Goal: Information Seeking & Learning: Check status

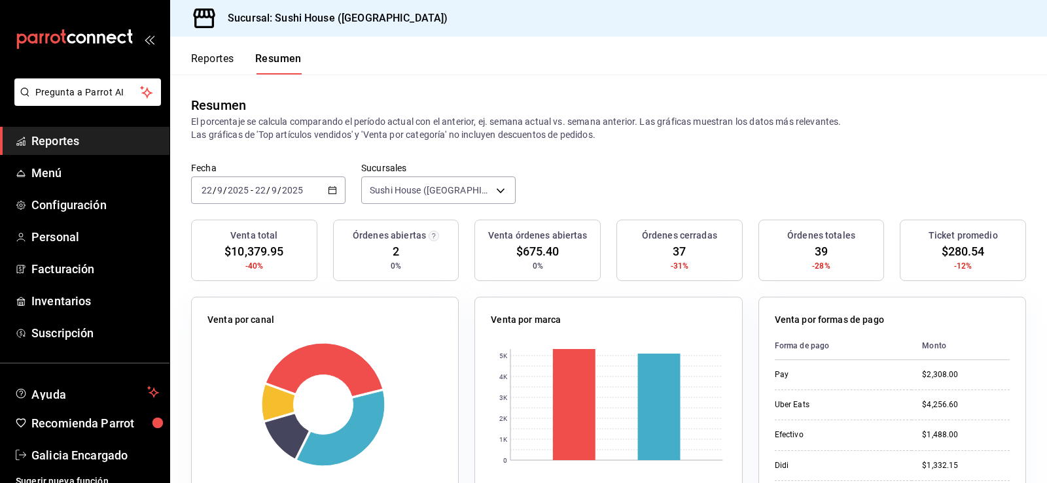
scroll to position [65, 0]
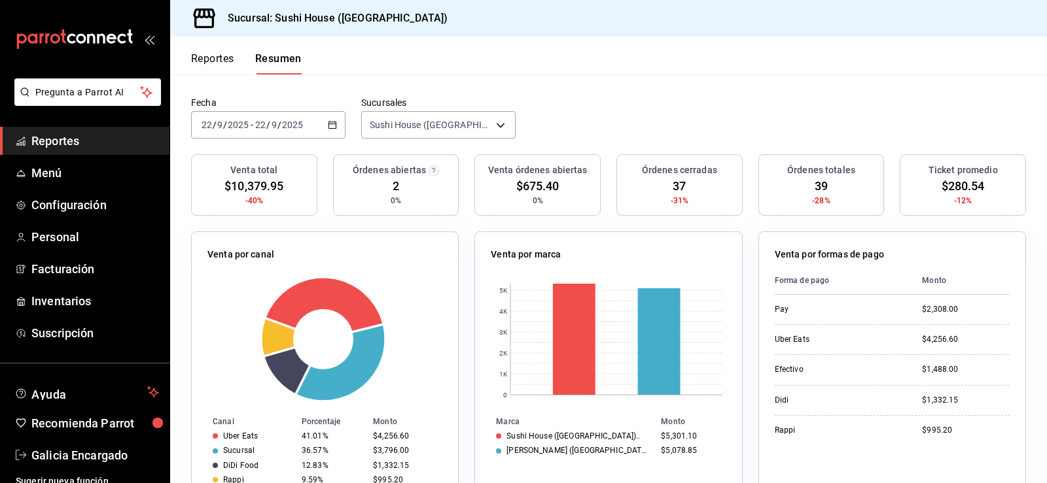
click at [228, 58] on button "Reportes" at bounding box center [212, 63] width 43 height 22
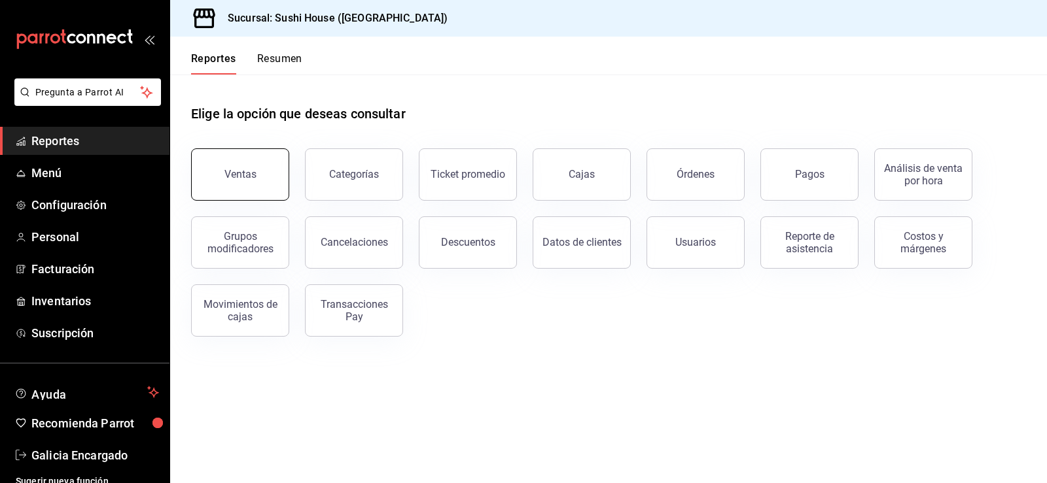
click at [243, 179] on div "Ventas" at bounding box center [240, 174] width 32 height 12
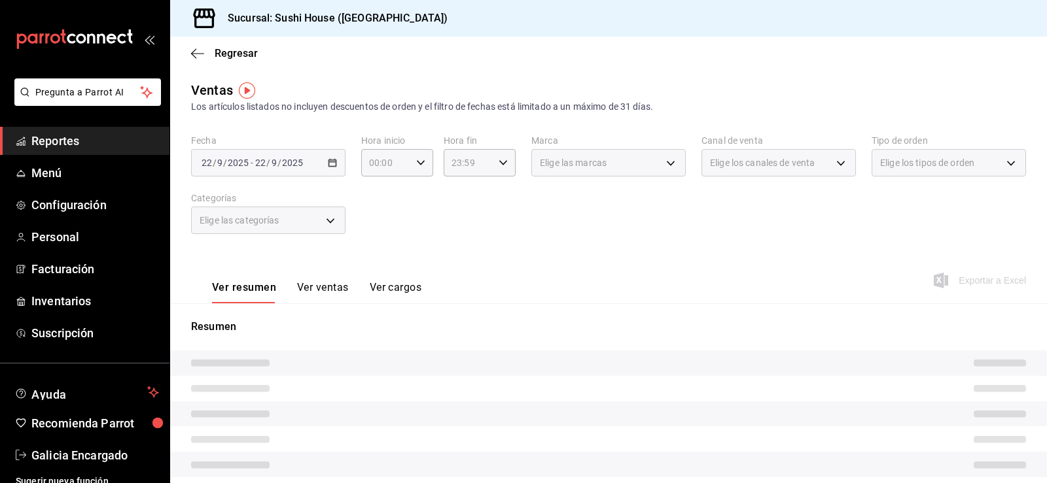
click at [598, 175] on div "Elige las marcas" at bounding box center [608, 162] width 154 height 27
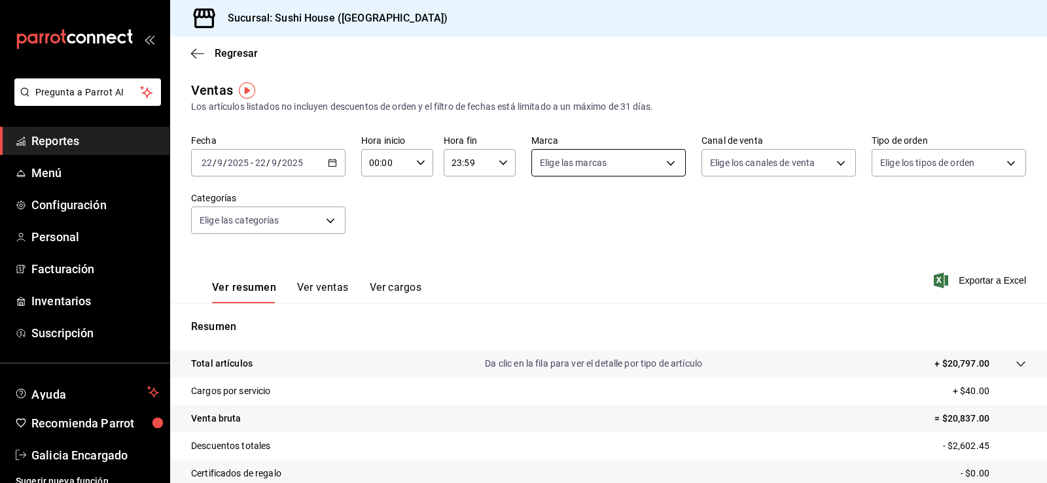
click at [597, 166] on body "Pregunta a Parrot AI Reportes Menú Configuración Personal Facturación Inventari…" at bounding box center [523, 241] width 1047 height 483
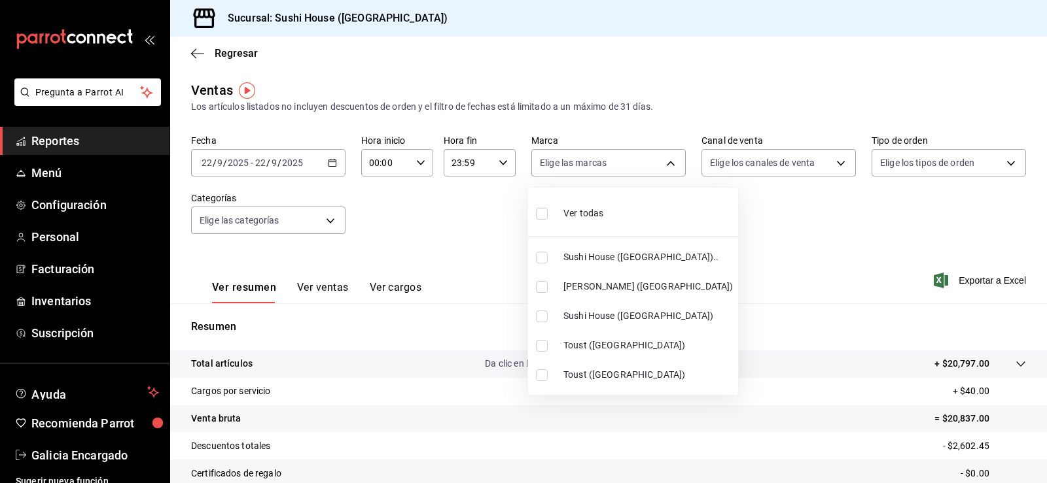
click at [610, 260] on span "Sushi House ([GEOGRAPHIC_DATA]).." at bounding box center [647, 258] width 169 height 14
type input "7dc1bbcc-c854-438a-98a7-f6be28febd34"
checkbox input "true"
click at [614, 321] on span "Sushi House ([GEOGRAPHIC_DATA])" at bounding box center [647, 316] width 169 height 14
type input "7dc1bbcc-c854-438a-98a7-f6be28febd34,fc9d632e-e170-447e-9cd5-70bd0bb3e59f"
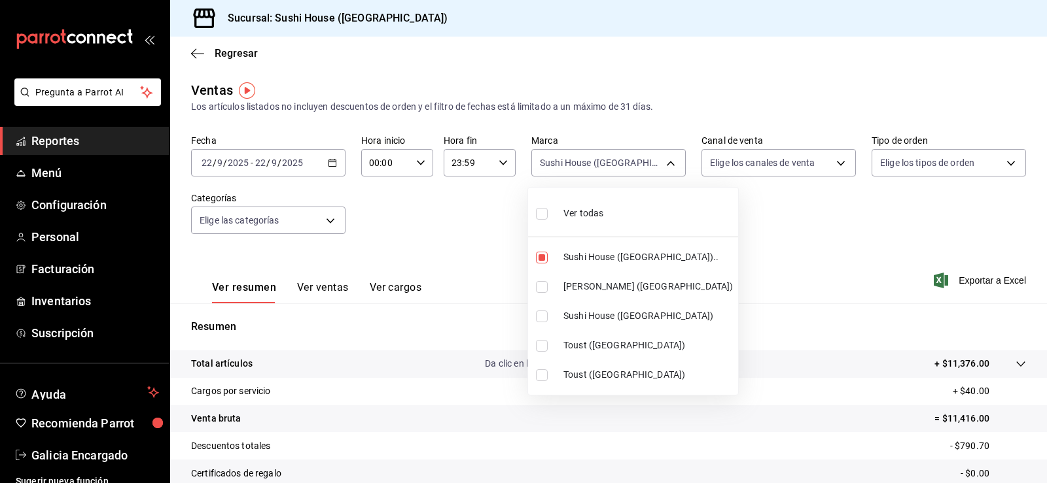
checkbox input "true"
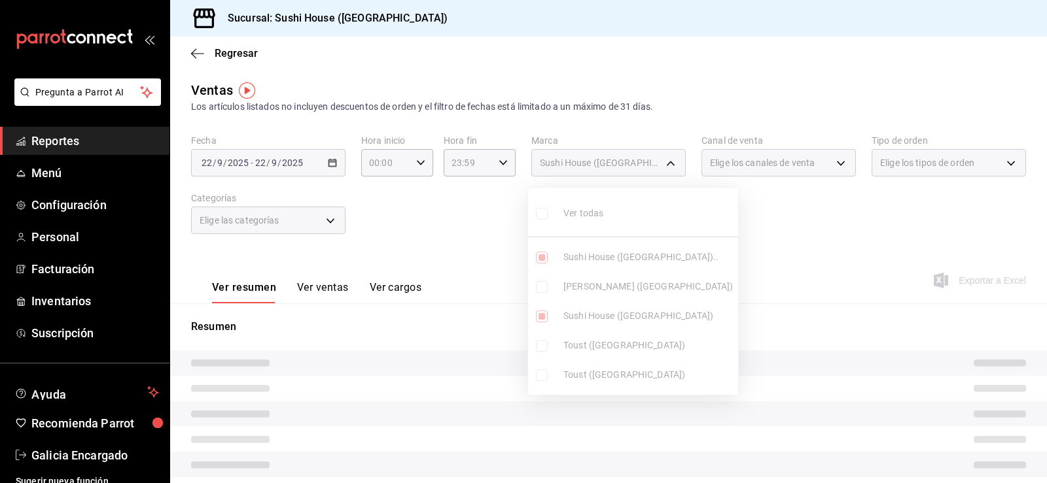
click at [761, 245] on div at bounding box center [523, 241] width 1047 height 483
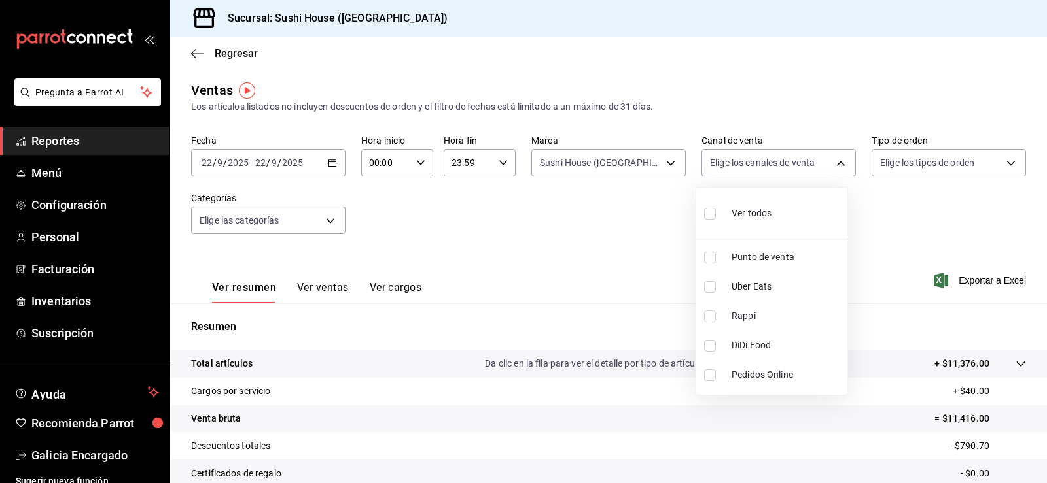
click at [771, 156] on body "Pregunta a Parrot AI Reportes Menú Configuración Personal Facturación Inventari…" at bounding box center [523, 241] width 1047 height 483
click at [548, 232] on div at bounding box center [523, 241] width 1047 height 483
click at [220, 49] on span "Regresar" at bounding box center [236, 53] width 43 height 12
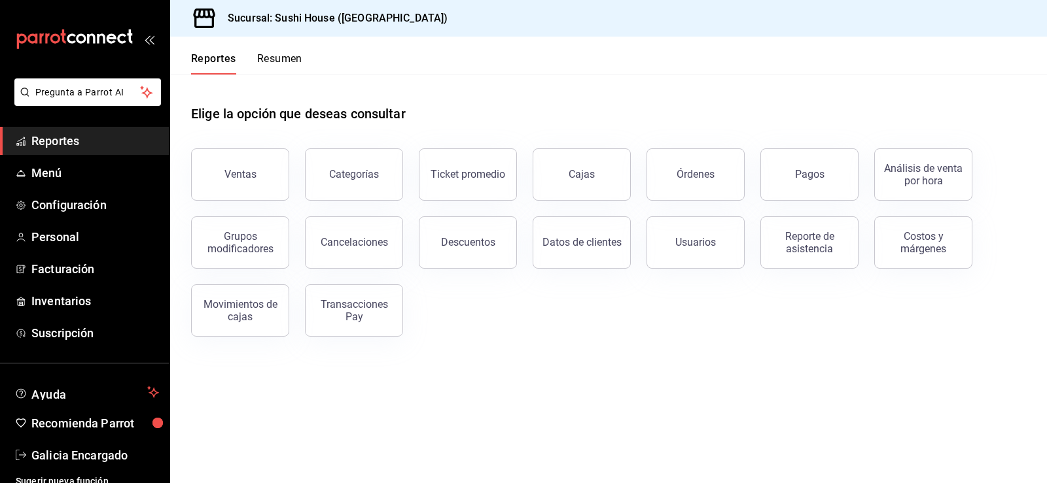
click at [283, 71] on button "Resumen" at bounding box center [279, 63] width 45 height 22
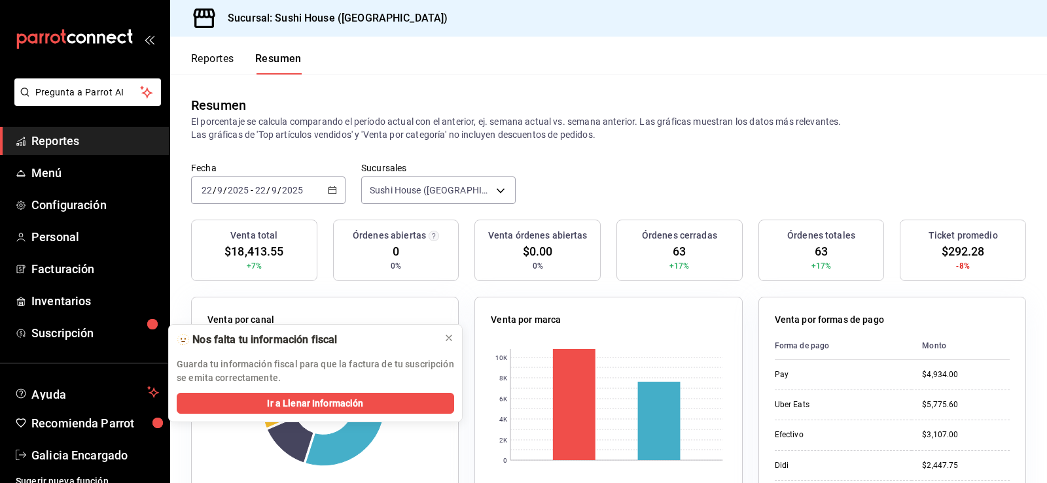
drag, startPoint x: 211, startPoint y: 38, endPoint x: 215, endPoint y: 44, distance: 6.7
click at [213, 41] on div "Reportes Resumen" at bounding box center [235, 56] width 131 height 38
click at [217, 63] on button "Reportes" at bounding box center [212, 63] width 43 height 22
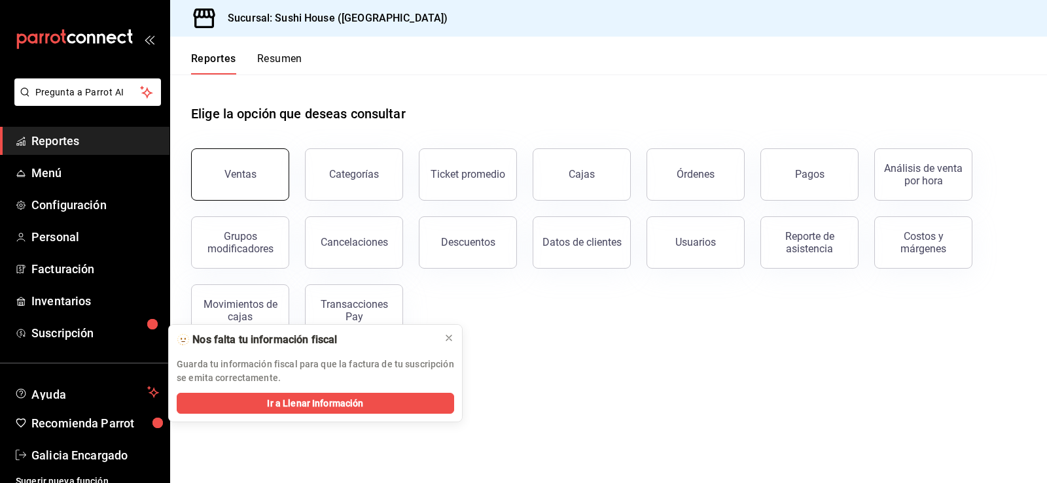
click at [268, 186] on button "Ventas" at bounding box center [240, 174] width 98 height 52
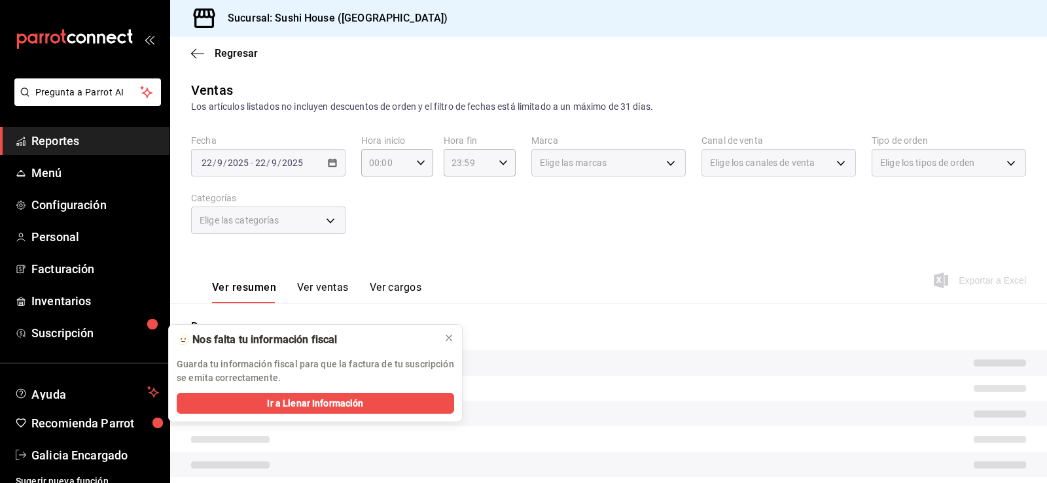
click at [646, 171] on div "Elige las marcas" at bounding box center [608, 162] width 154 height 27
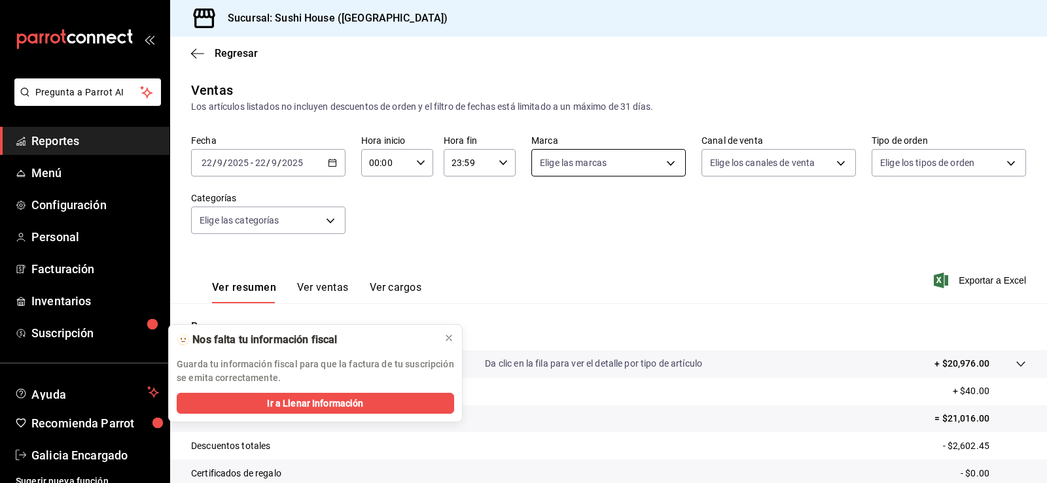
click at [637, 162] on body "Pregunta a Parrot AI Reportes Menú Configuración Personal Facturación Inventari…" at bounding box center [523, 241] width 1047 height 483
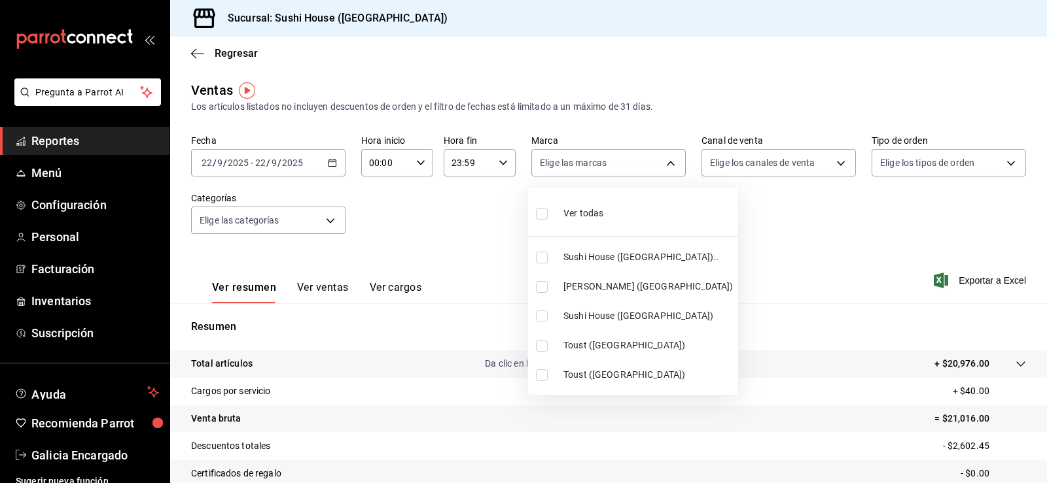
click at [618, 266] on li "Sushi House ([GEOGRAPHIC_DATA]).." at bounding box center [633, 257] width 210 height 29
type input "7dc1bbcc-c854-438a-98a7-f6be28febd34"
checkbox input "true"
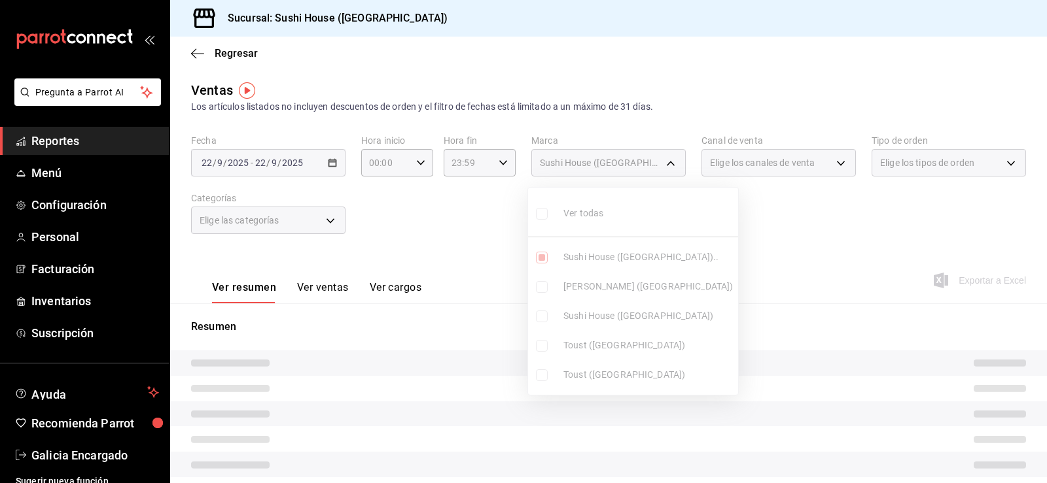
click at [633, 317] on ul "Ver todas Sushi House ([GEOGRAPHIC_DATA]).. Genki Poke ([GEOGRAPHIC_DATA]) [GEO…" at bounding box center [633, 291] width 210 height 207
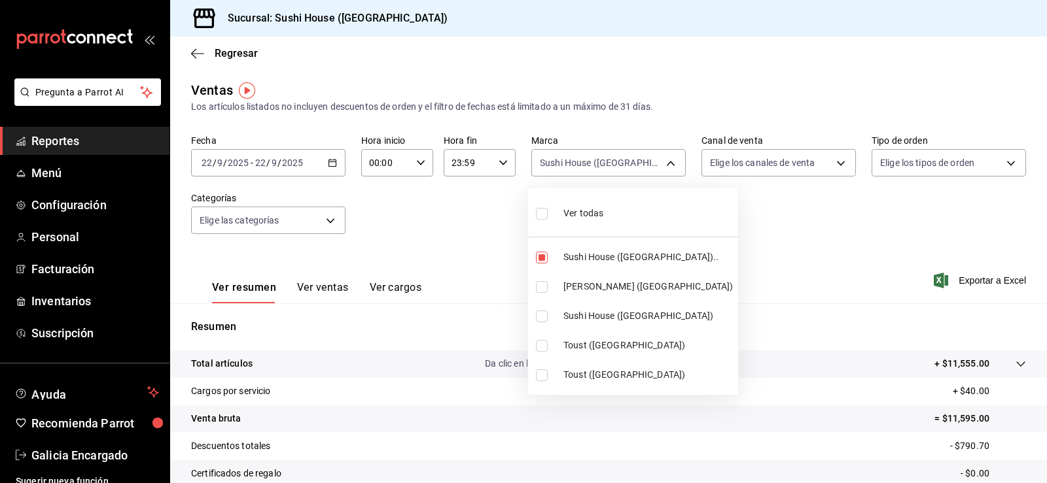
click at [633, 317] on span "Sushi House ([GEOGRAPHIC_DATA])" at bounding box center [647, 316] width 169 height 14
type input "7dc1bbcc-c854-438a-98a7-f6be28febd34,fc9d632e-e170-447e-9cd5-70bd0bb3e59f"
checkbox input "true"
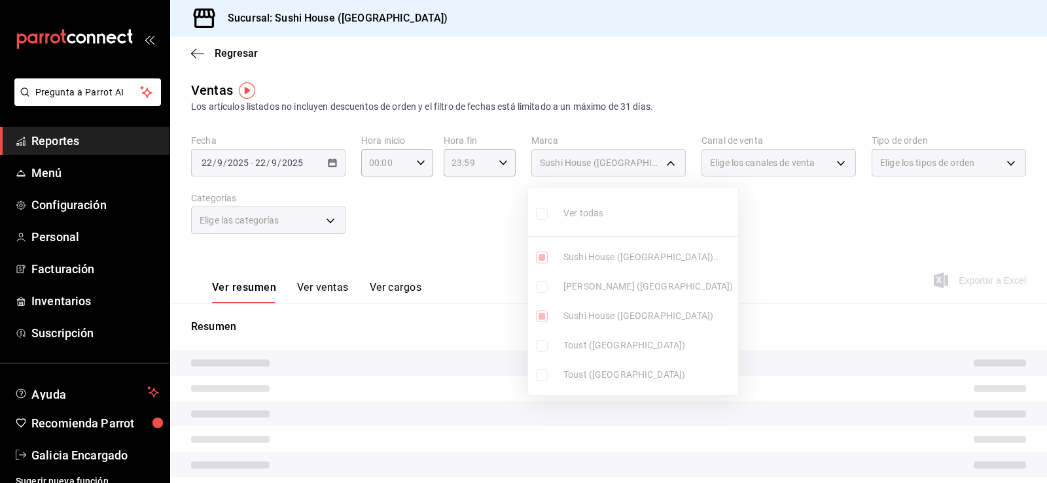
click at [775, 227] on div at bounding box center [523, 241] width 1047 height 483
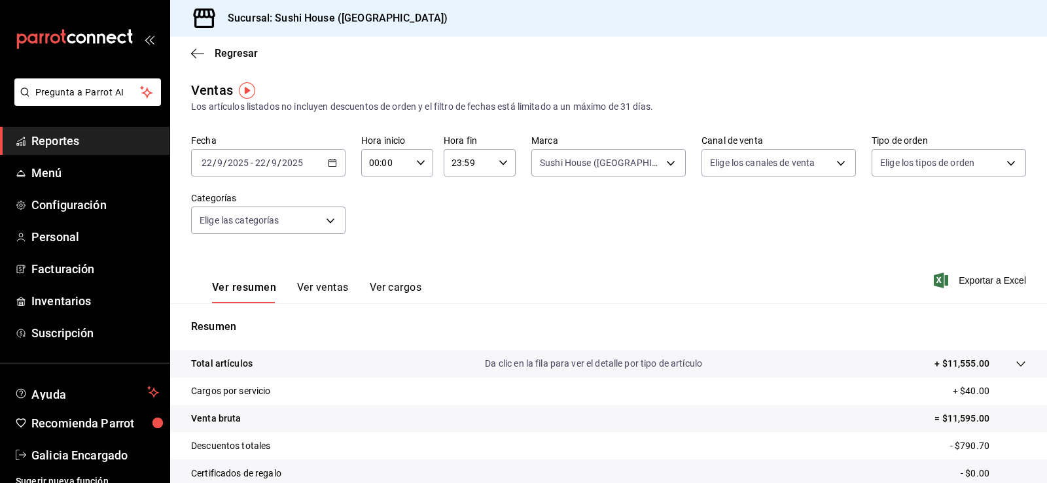
click at [761, 168] on body "Pregunta a Parrot AI Reportes Menú Configuración Personal Facturación Inventari…" at bounding box center [523, 241] width 1047 height 483
click at [777, 311] on span "Rappi" at bounding box center [786, 316] width 111 height 14
type input "RAPPI"
checkbox input "true"
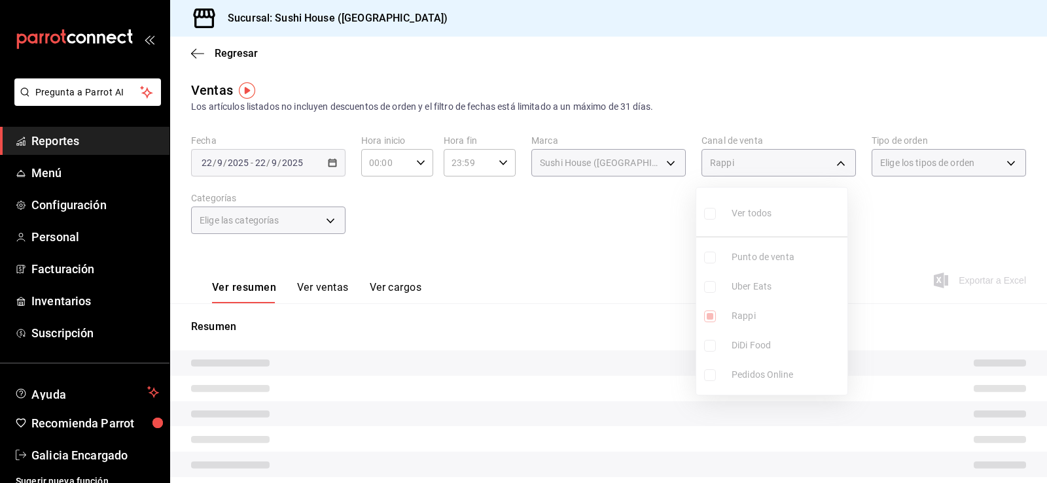
click at [951, 196] on div at bounding box center [523, 241] width 1047 height 483
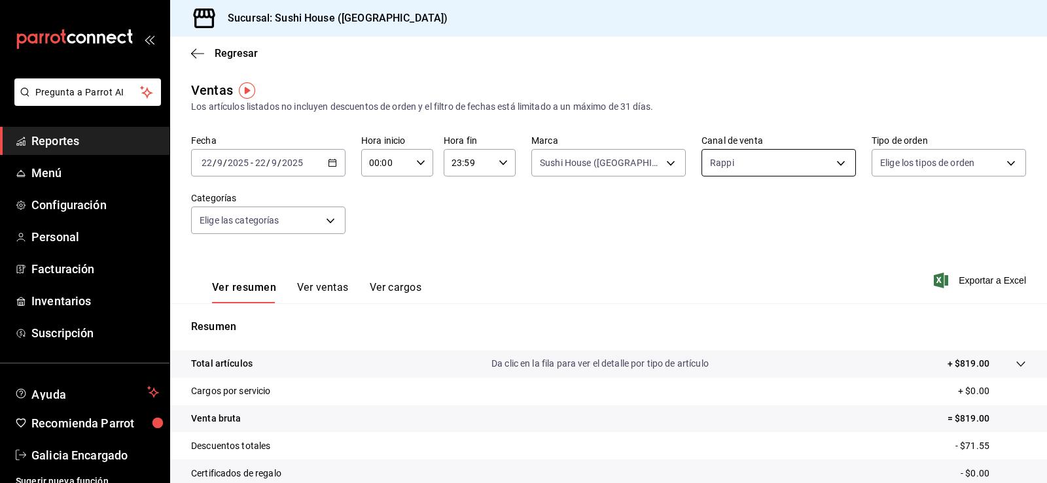
click at [734, 176] on body "Pregunta a Parrot AI Reportes Menú Configuración Personal Facturación Inventari…" at bounding box center [523, 241] width 1047 height 483
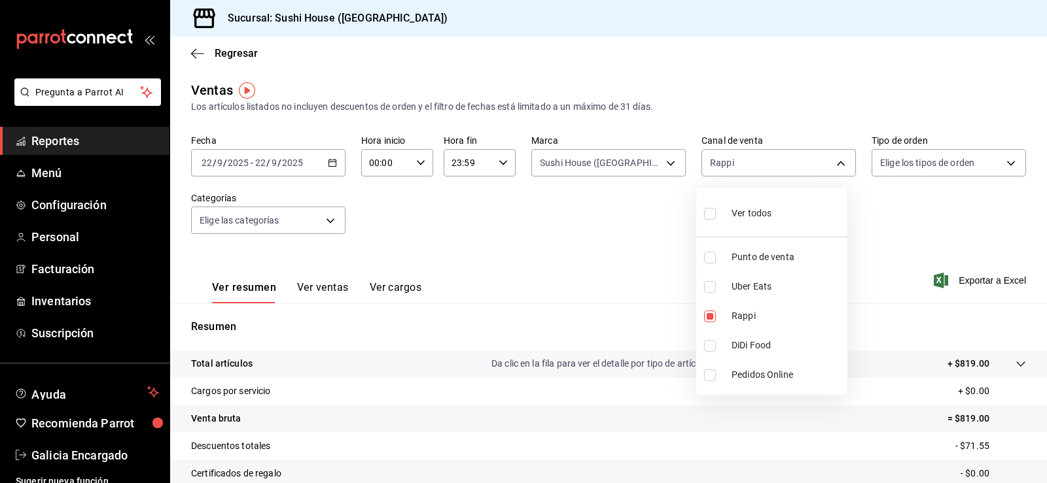
click at [763, 348] on span "DiDi Food" at bounding box center [786, 346] width 111 height 14
type input "RAPPI,DIDI_FOOD"
checkbox input "true"
click at [751, 319] on span "Rappi" at bounding box center [786, 316] width 111 height 14
type input "DIDI_FOOD"
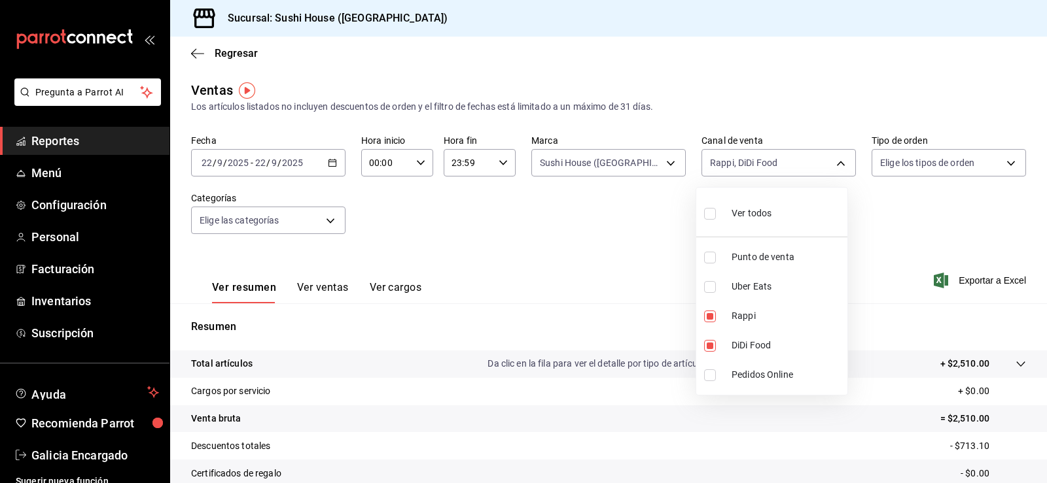
checkbox input "false"
click at [893, 252] on div at bounding box center [523, 241] width 1047 height 483
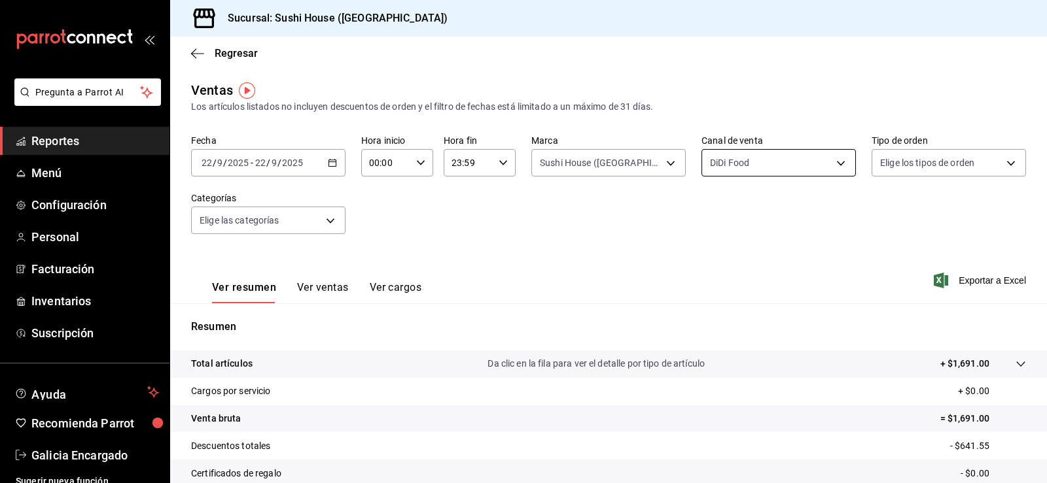
click at [779, 162] on body "Pregunta a Parrot AI Reportes Menú Configuración Personal Facturación Inventari…" at bounding box center [523, 241] width 1047 height 483
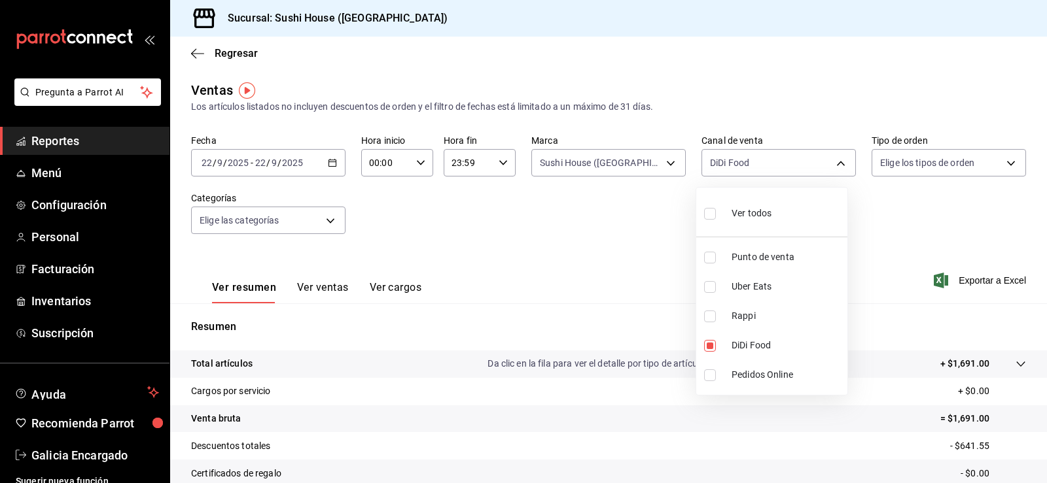
click at [746, 294] on li "Uber Eats" at bounding box center [771, 286] width 151 height 29
type input "DIDI_FOOD,UBER_EATS"
checkbox input "true"
click at [770, 345] on span "DiDi Food" at bounding box center [786, 346] width 111 height 14
type input "UBER_EATS"
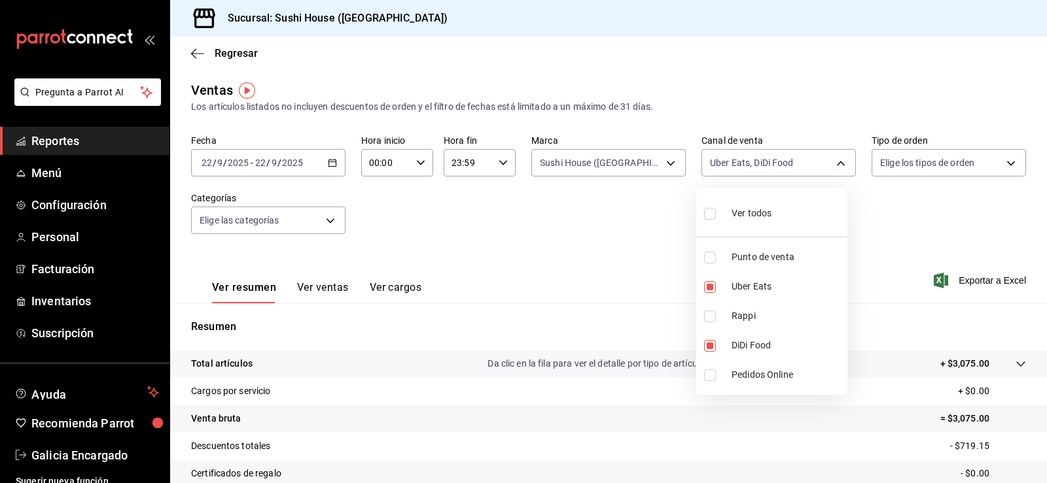
checkbox input "false"
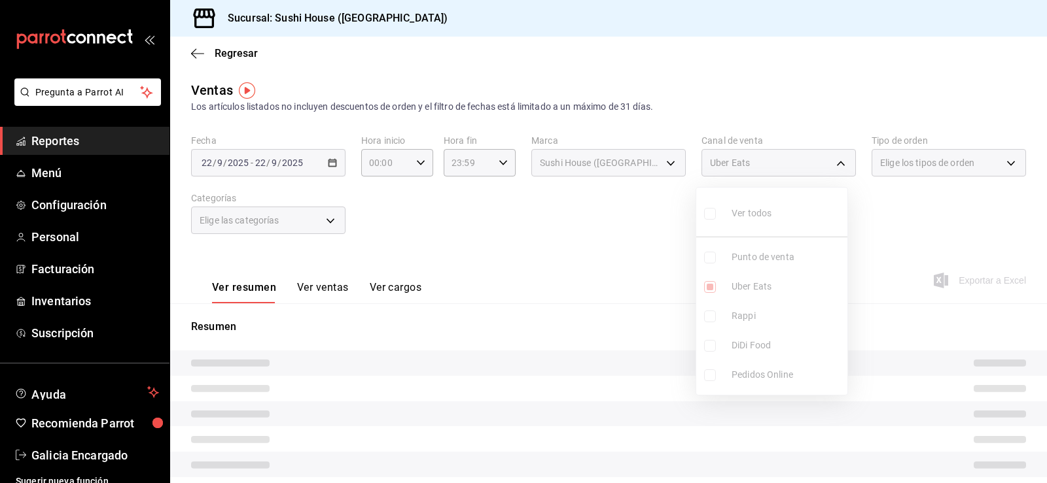
click at [915, 229] on div at bounding box center [523, 241] width 1047 height 483
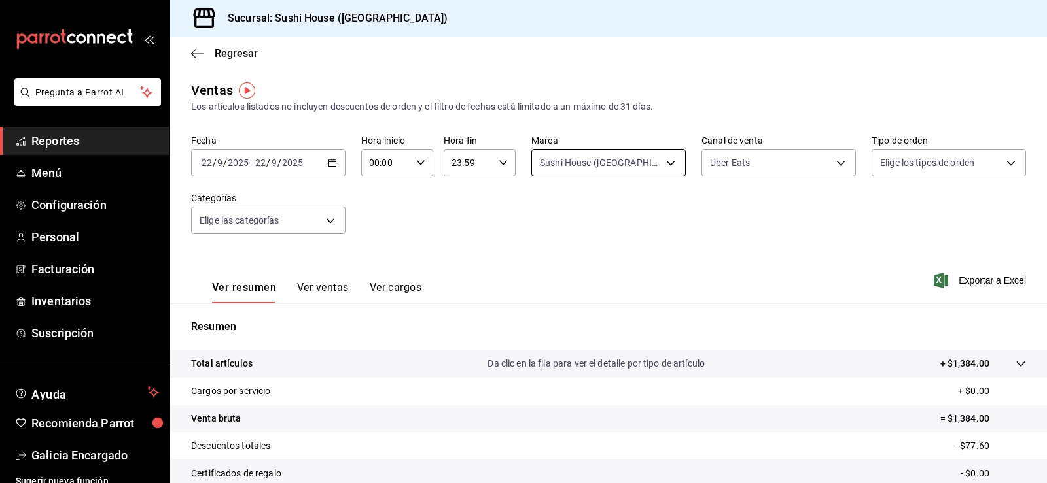
click at [651, 171] on body "Pregunta a Parrot AI Reportes Menú Configuración Personal Facturación Inventari…" at bounding box center [523, 241] width 1047 height 483
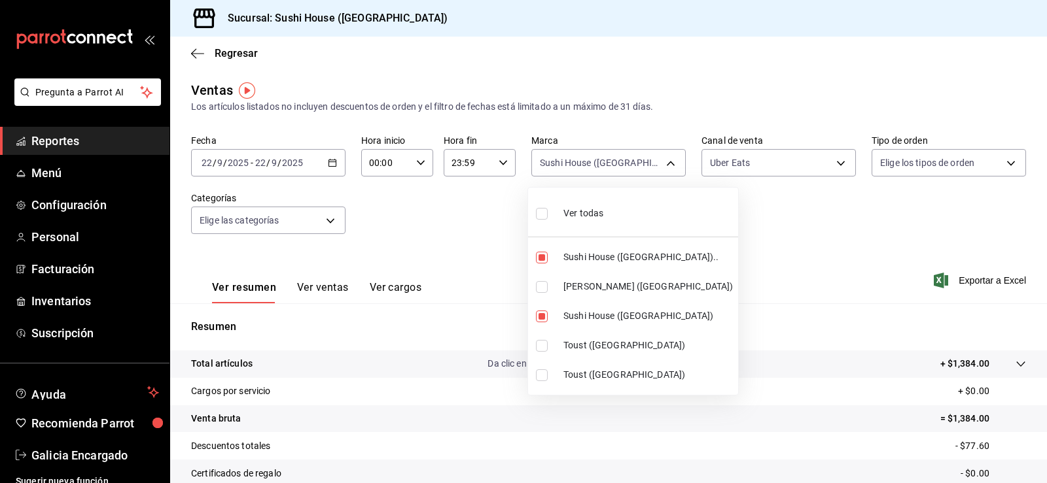
click at [635, 292] on span "[PERSON_NAME] ([GEOGRAPHIC_DATA])" at bounding box center [647, 287] width 169 height 14
type input "7dc1bbcc-c854-438a-98a7-f6be28febd34,fc9d632e-e170-447e-9cd5-70bd0bb3e59f,74f61…"
checkbox input "true"
click at [632, 315] on span "Sushi House ([GEOGRAPHIC_DATA])" at bounding box center [647, 316] width 169 height 14
type input "7dc1bbcc-c854-438a-98a7-f6be28febd34,74f618c1-62af-4f1c-9f59-932c5bb3cccb"
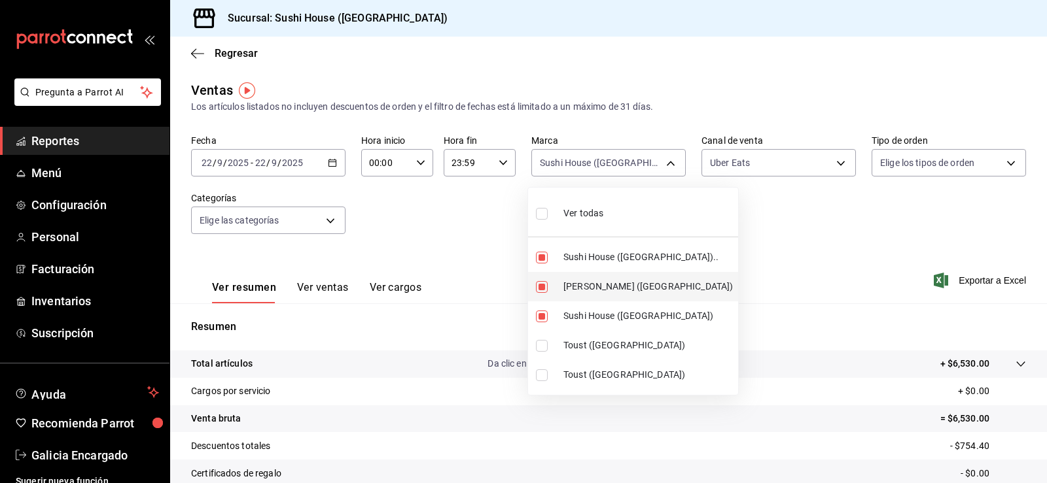
checkbox input "false"
click at [626, 257] on span "Sushi House ([GEOGRAPHIC_DATA]).." at bounding box center [647, 258] width 169 height 14
type input "74f618c1-62af-4f1c-9f59-932c5bb3cccb"
checkbox input "false"
click at [837, 198] on div at bounding box center [523, 241] width 1047 height 483
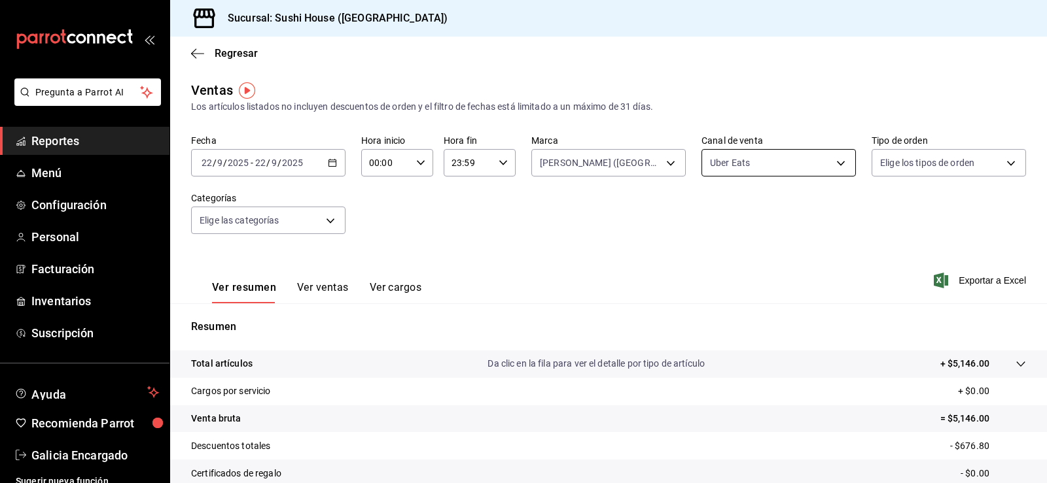
click at [807, 162] on body "Pregunta a Parrot AI Reportes Menú Configuración Personal Facturación Inventari…" at bounding box center [523, 241] width 1047 height 483
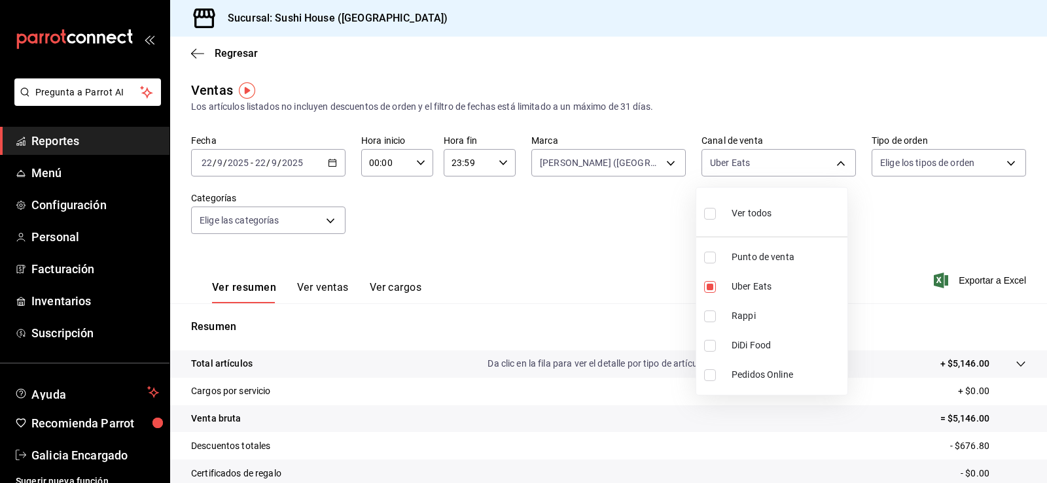
click at [771, 337] on li "DiDi Food" at bounding box center [771, 345] width 151 height 29
type input "UBER_EATS,DIDI_FOOD"
checkbox input "true"
click at [767, 293] on span "Uber Eats" at bounding box center [786, 287] width 111 height 14
type input "DIDI_FOOD"
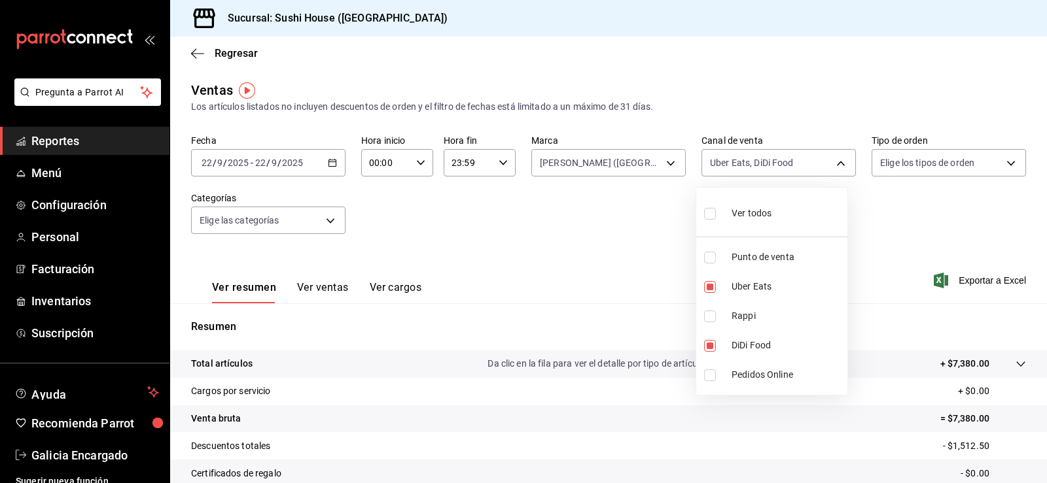
checkbox input "false"
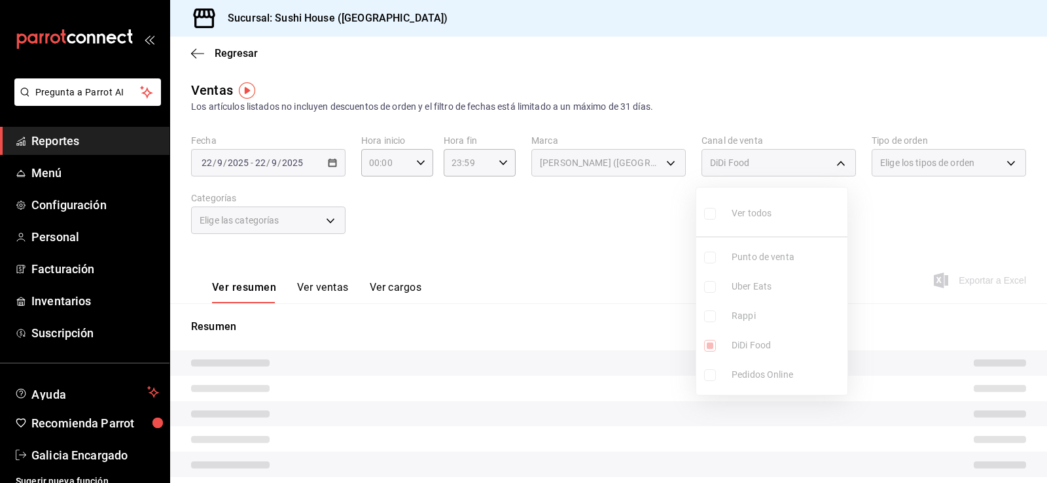
click at [932, 218] on div at bounding box center [523, 241] width 1047 height 483
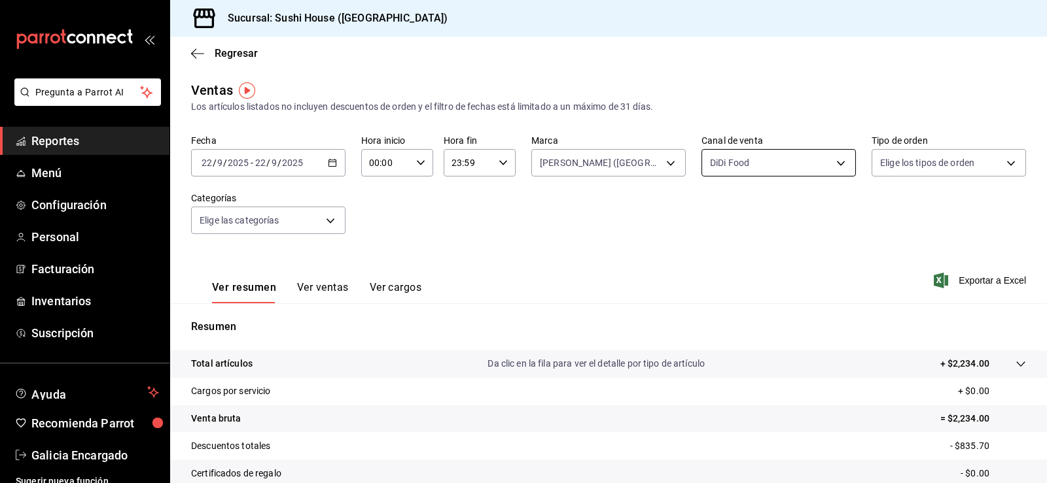
click at [783, 164] on body "Pregunta a Parrot AI Reportes Menú Configuración Personal Facturación Inventari…" at bounding box center [523, 241] width 1047 height 483
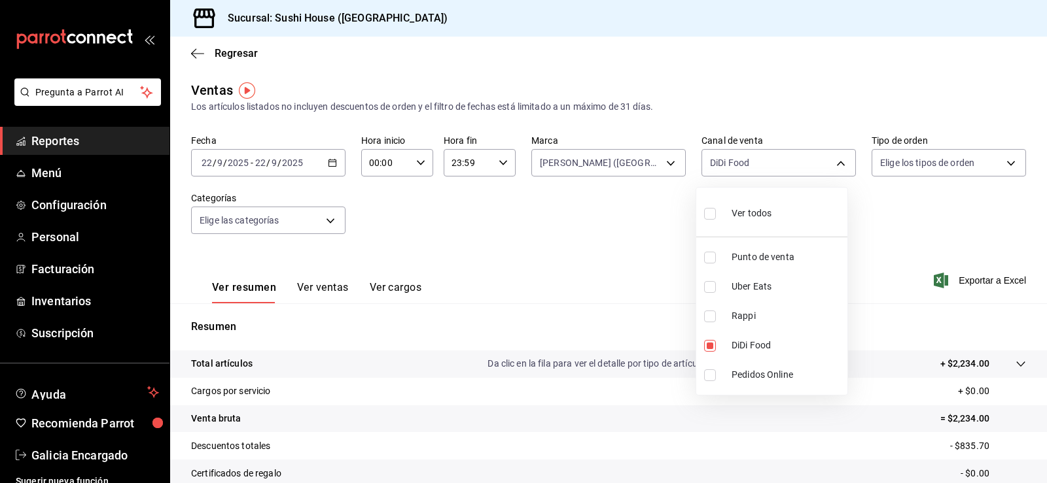
click at [758, 317] on span "Rappi" at bounding box center [786, 316] width 111 height 14
type input "DIDI_FOOD,RAPPI"
checkbox input "true"
click at [782, 352] on span "DiDi Food" at bounding box center [786, 346] width 111 height 14
type input "RAPPI"
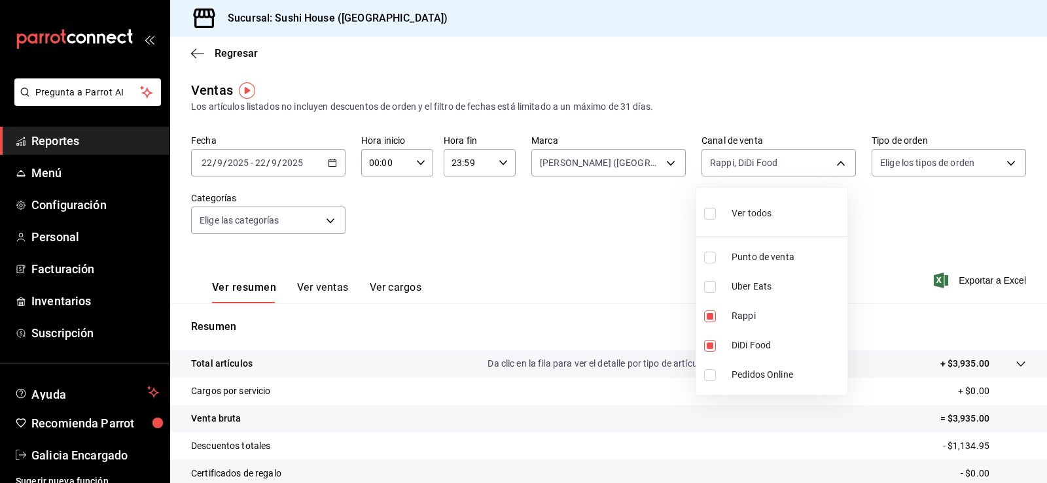
checkbox input "false"
click at [946, 208] on div at bounding box center [523, 241] width 1047 height 483
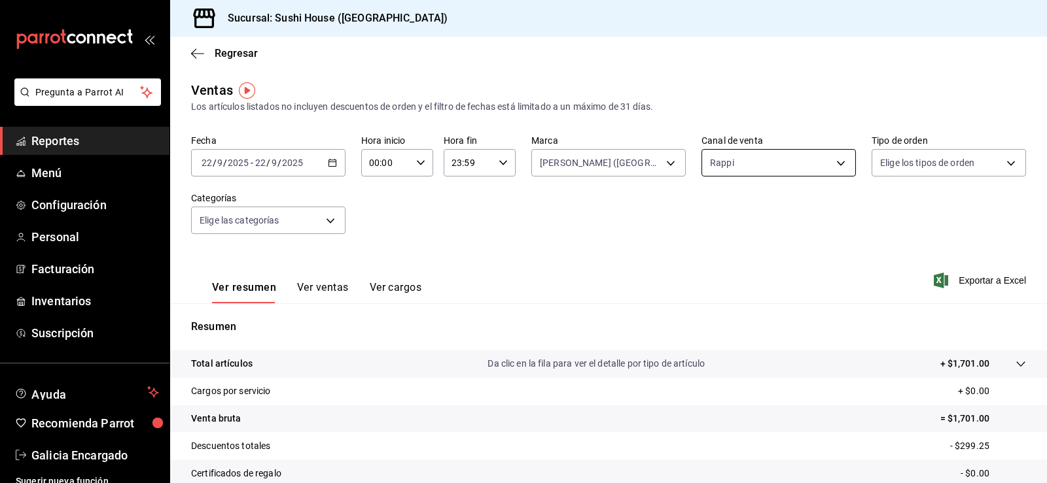
click at [821, 156] on body "Pregunta a Parrot AI Reportes Menú Configuración Personal Facturación Inventari…" at bounding box center [523, 241] width 1047 height 483
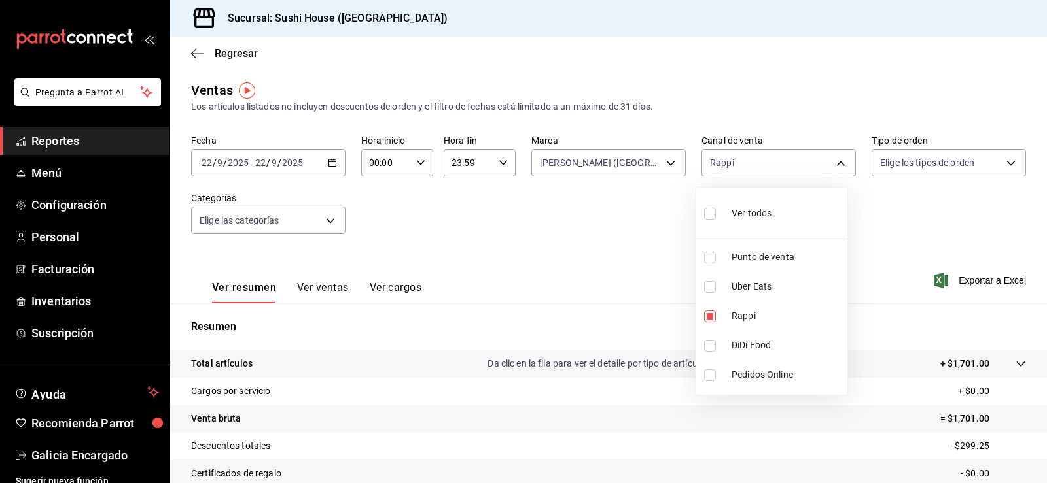
click at [750, 222] on div "Ver todos" at bounding box center [737, 212] width 67 height 28
type input "PARROT,UBER_EATS,RAPPI,DIDI_FOOD,ONLINE"
checkbox input "true"
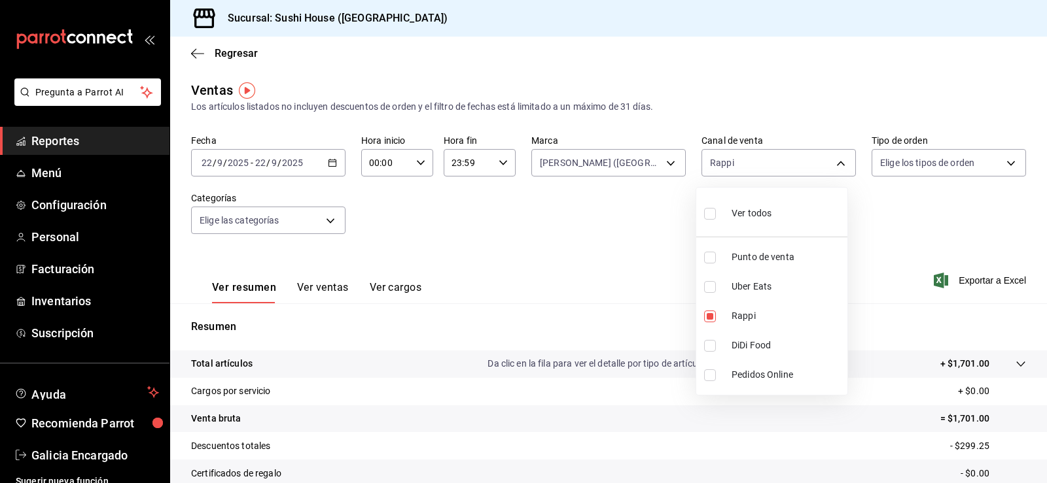
checkbox input "true"
click at [750, 222] on div "Ver todos" at bounding box center [737, 212] width 67 height 28
checkbox input "false"
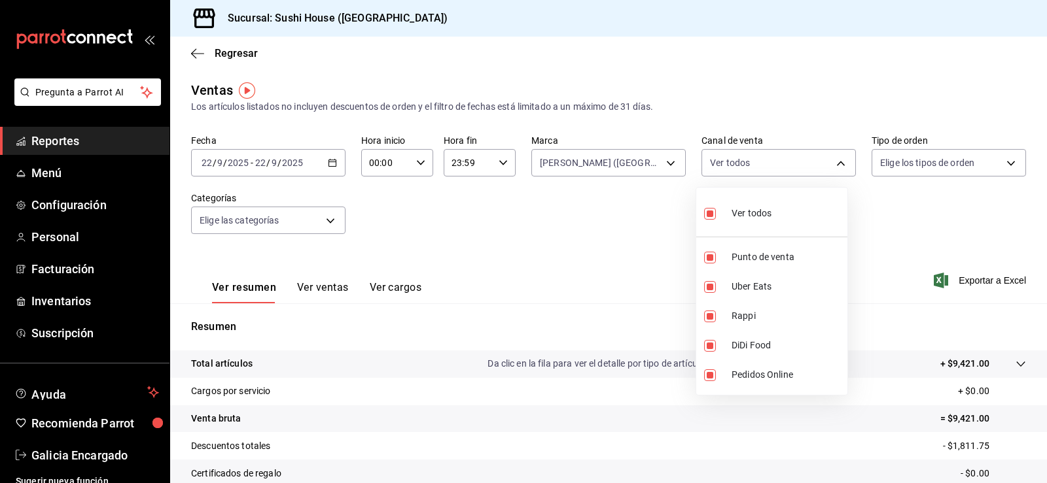
checkbox input "false"
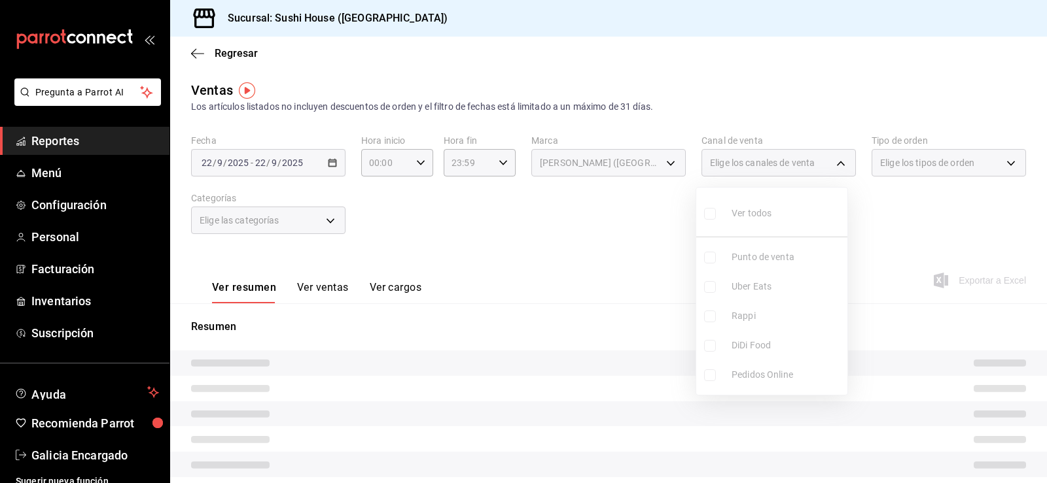
click at [652, 197] on div at bounding box center [523, 241] width 1047 height 483
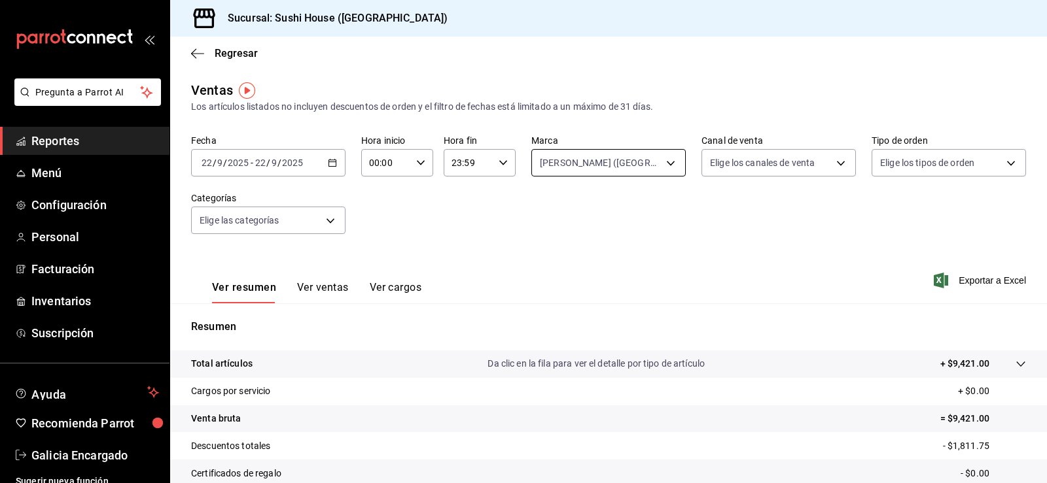
click at [637, 164] on body "Pregunta a Parrot AI Reportes Menú Configuración Personal Facturación Inventari…" at bounding box center [523, 241] width 1047 height 483
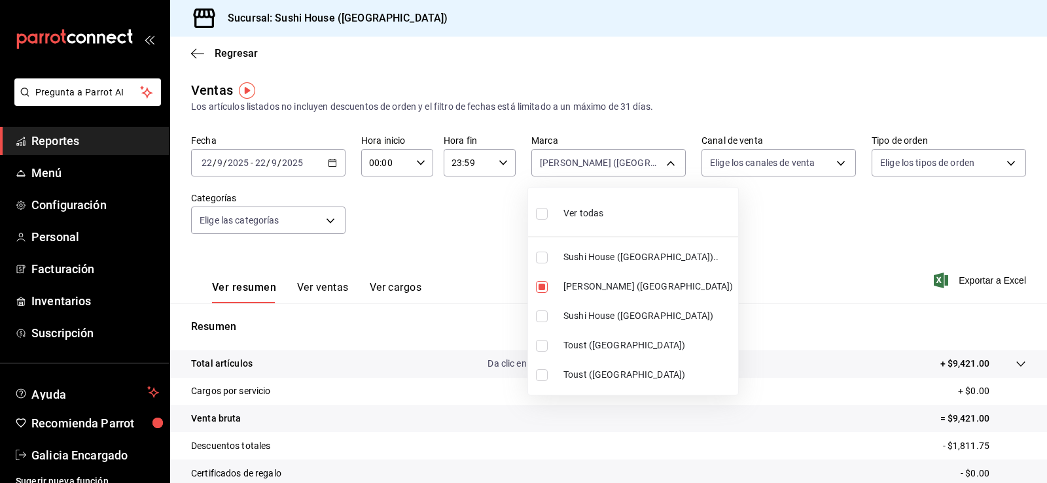
click at [630, 218] on li "Ver todas" at bounding box center [633, 212] width 210 height 39
type input "7dc1bbcc-c854-438a-98a7-f6be28febd34,74f618c1-62af-4f1c-9f59-932c5bb3cccb,fc9d6…"
checkbox input "true"
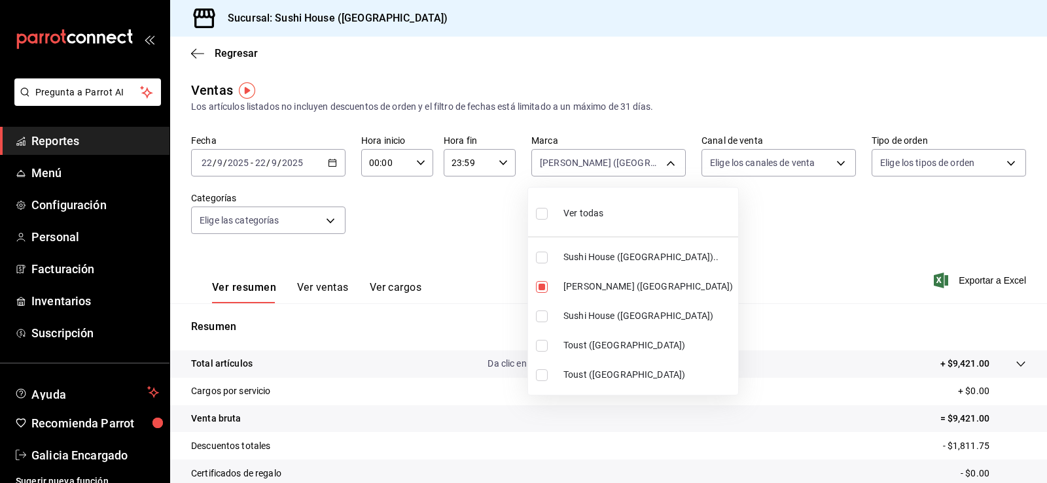
checkbox input "true"
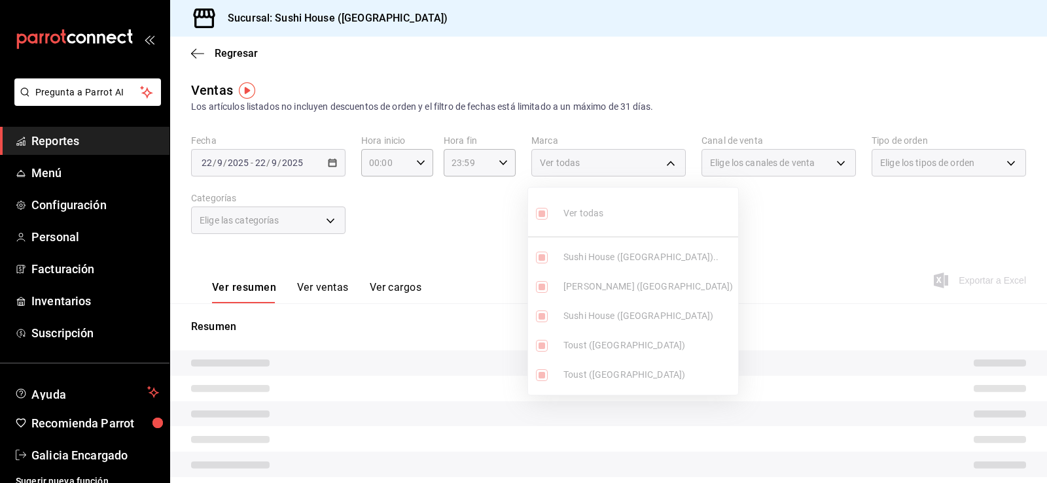
drag, startPoint x: 846, startPoint y: 184, endPoint x: 875, endPoint y: 180, distance: 28.4
click at [857, 184] on div at bounding box center [523, 241] width 1047 height 483
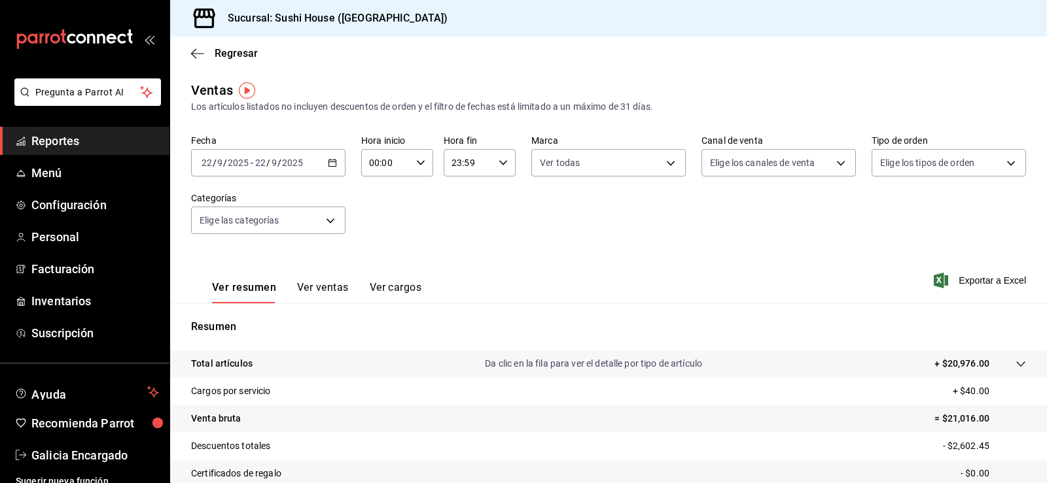
click at [911, 166] on body "Pregunta a Parrot AI Reportes Menú Configuración Personal Facturación Inventari…" at bounding box center [523, 241] width 1047 height 483
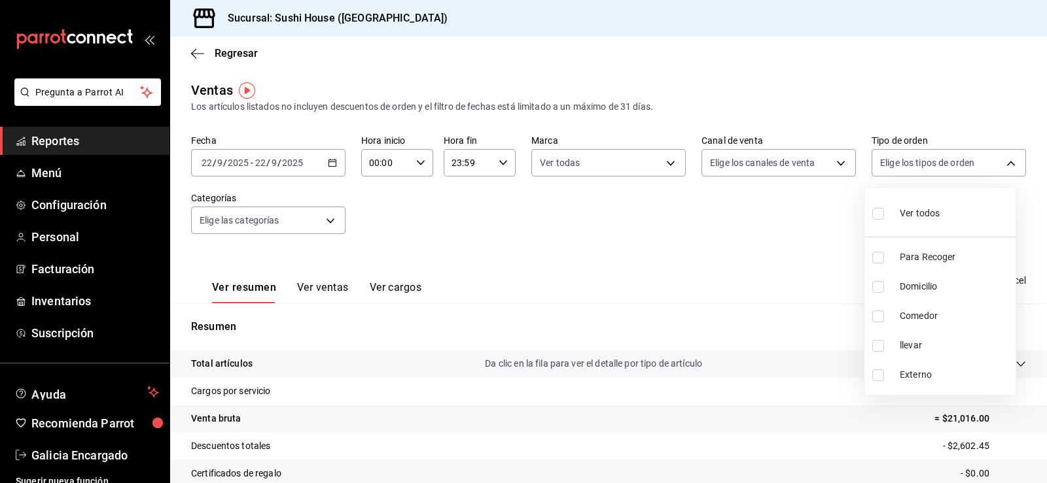
click at [934, 286] on span "Domicilio" at bounding box center [954, 287] width 111 height 14
type input "c813e250-a487-4472-927d-f84c1c5aa0d0"
checkbox input "true"
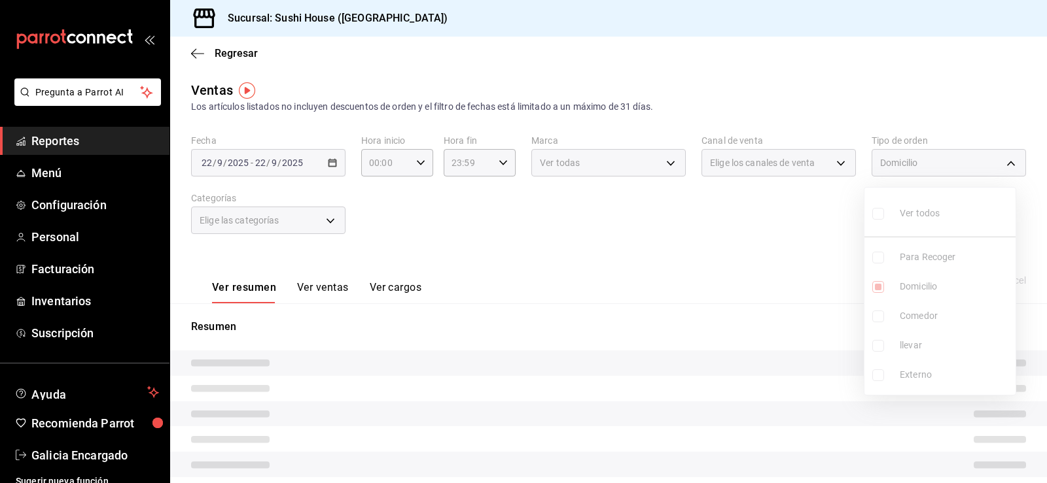
click at [720, 250] on div at bounding box center [523, 241] width 1047 height 483
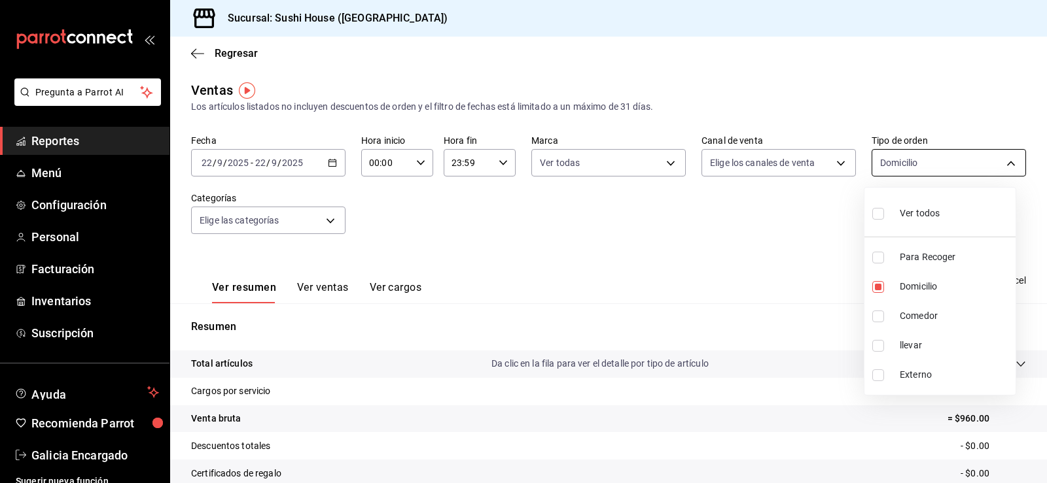
click at [930, 159] on body "Pregunta a Parrot AI Reportes Menú Configuración Personal Facturación Inventari…" at bounding box center [523, 241] width 1047 height 483
click at [905, 212] on span "Ver todos" at bounding box center [919, 214] width 40 height 14
type input "9d316b26-ed3c-41d9-ac2e-659a84dac7c1,c813e250-a487-4472-927d-f84c1c5aa0d0,53da9…"
checkbox input "true"
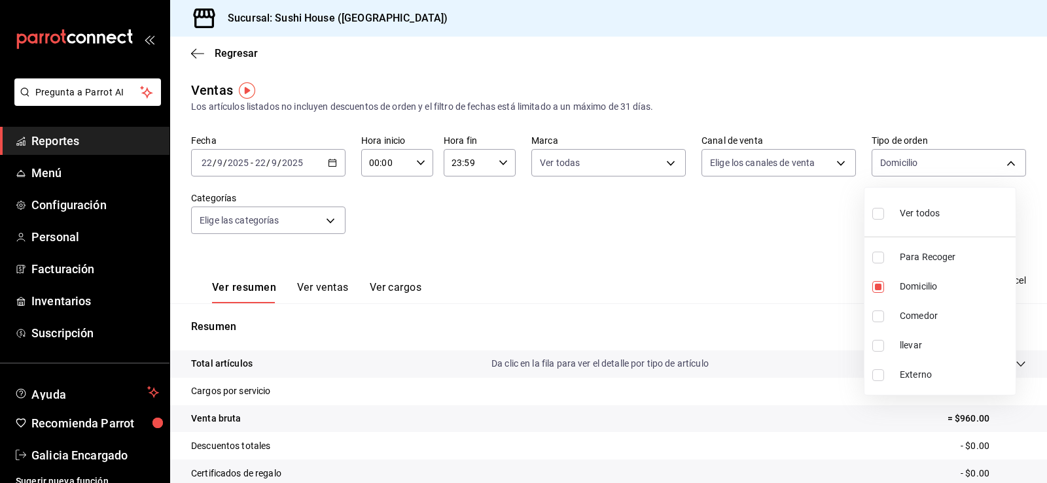
checkbox input "true"
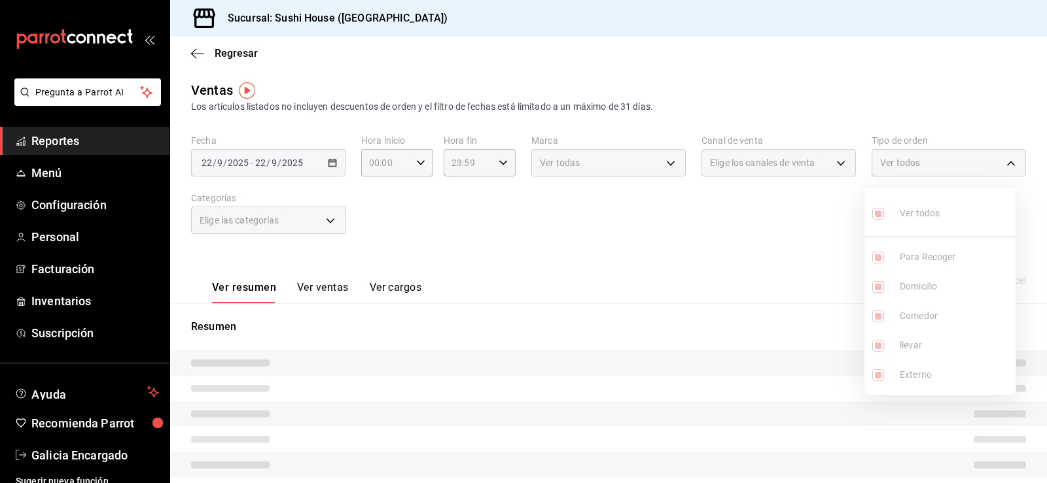
click at [779, 250] on div at bounding box center [523, 241] width 1047 height 483
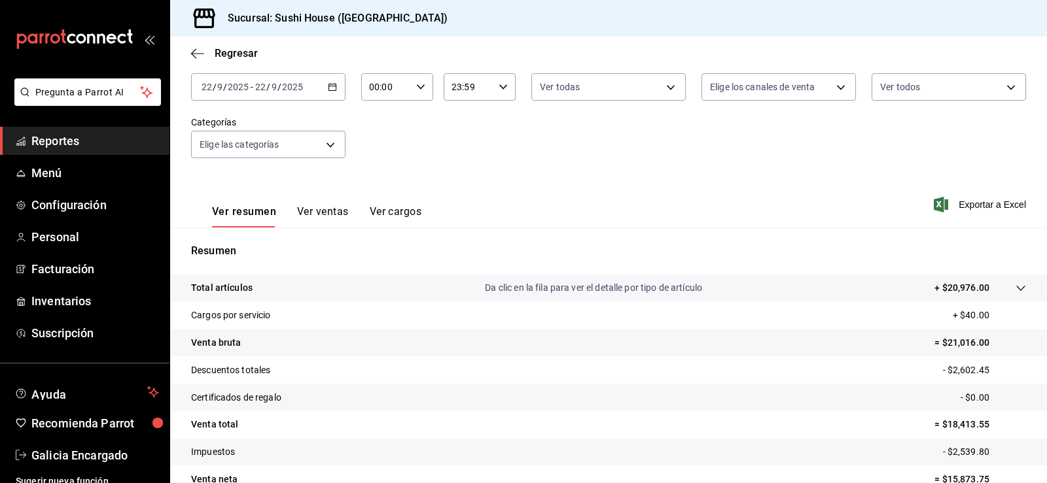
scroll to position [143, 0]
